Goal: Information Seeking & Learning: Stay updated

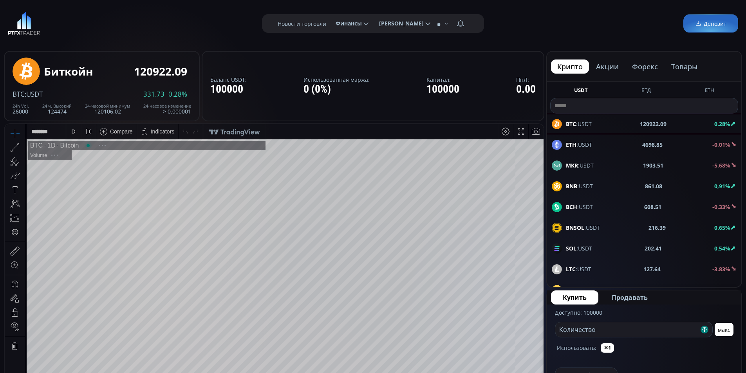
scroll to position [109, 0]
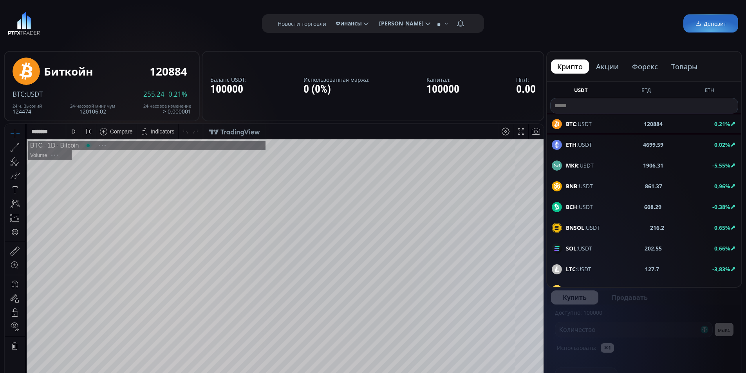
scroll to position [109, 0]
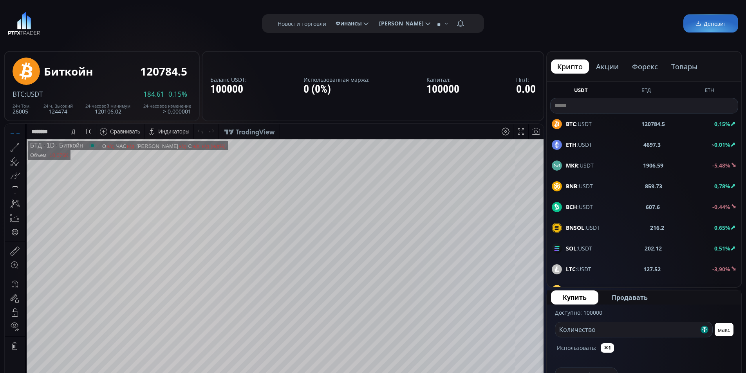
drag, startPoint x: 407, startPoint y: 4, endPoint x: 223, endPoint y: 23, distance: 185.1
click at [203, 18] on div "**********" at bounding box center [373, 23] width 746 height 47
